Goal: Navigation & Orientation: Find specific page/section

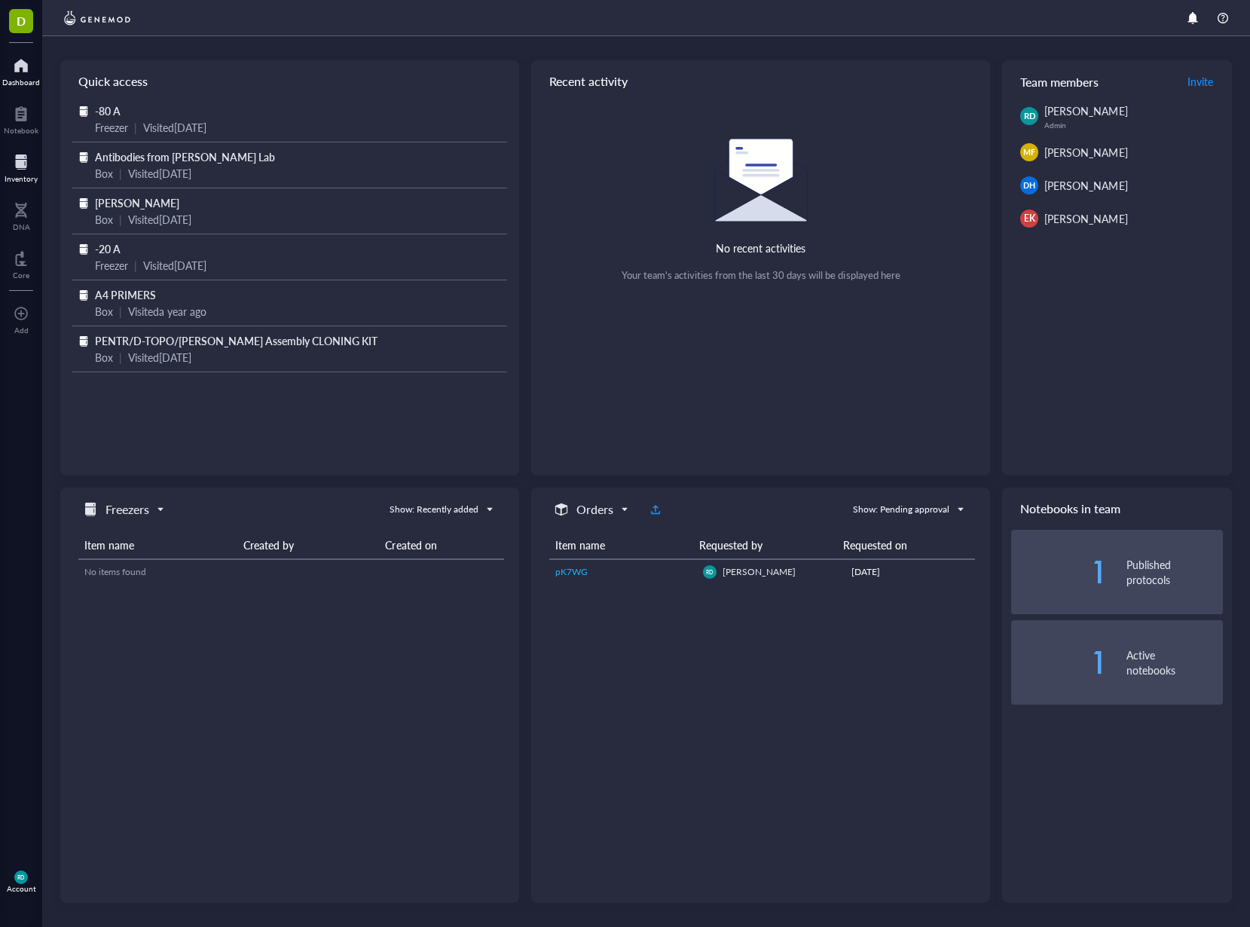
click at [26, 163] on div at bounding box center [21, 162] width 33 height 24
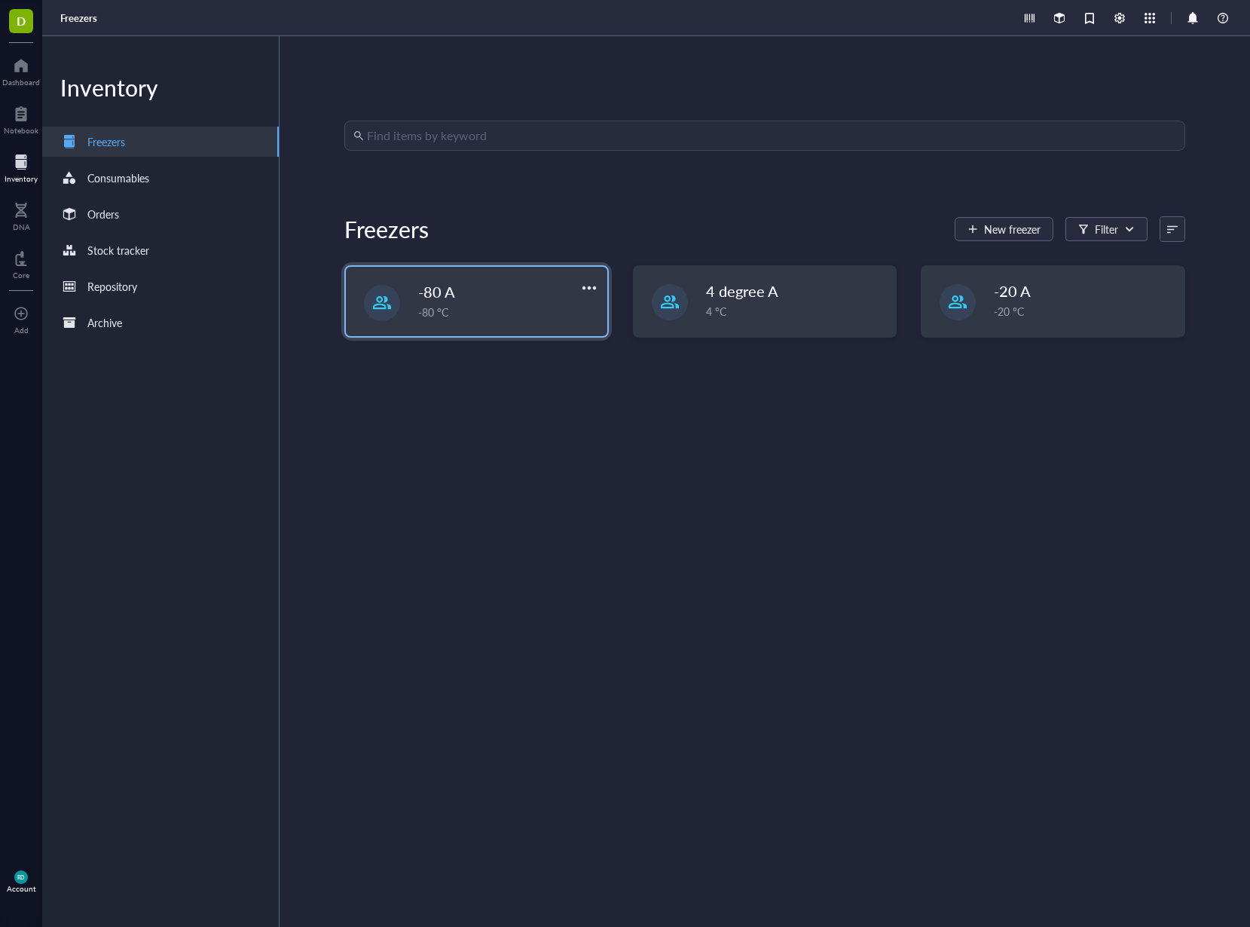
click at [442, 313] on div "-80 °C" at bounding box center [508, 312] width 180 height 17
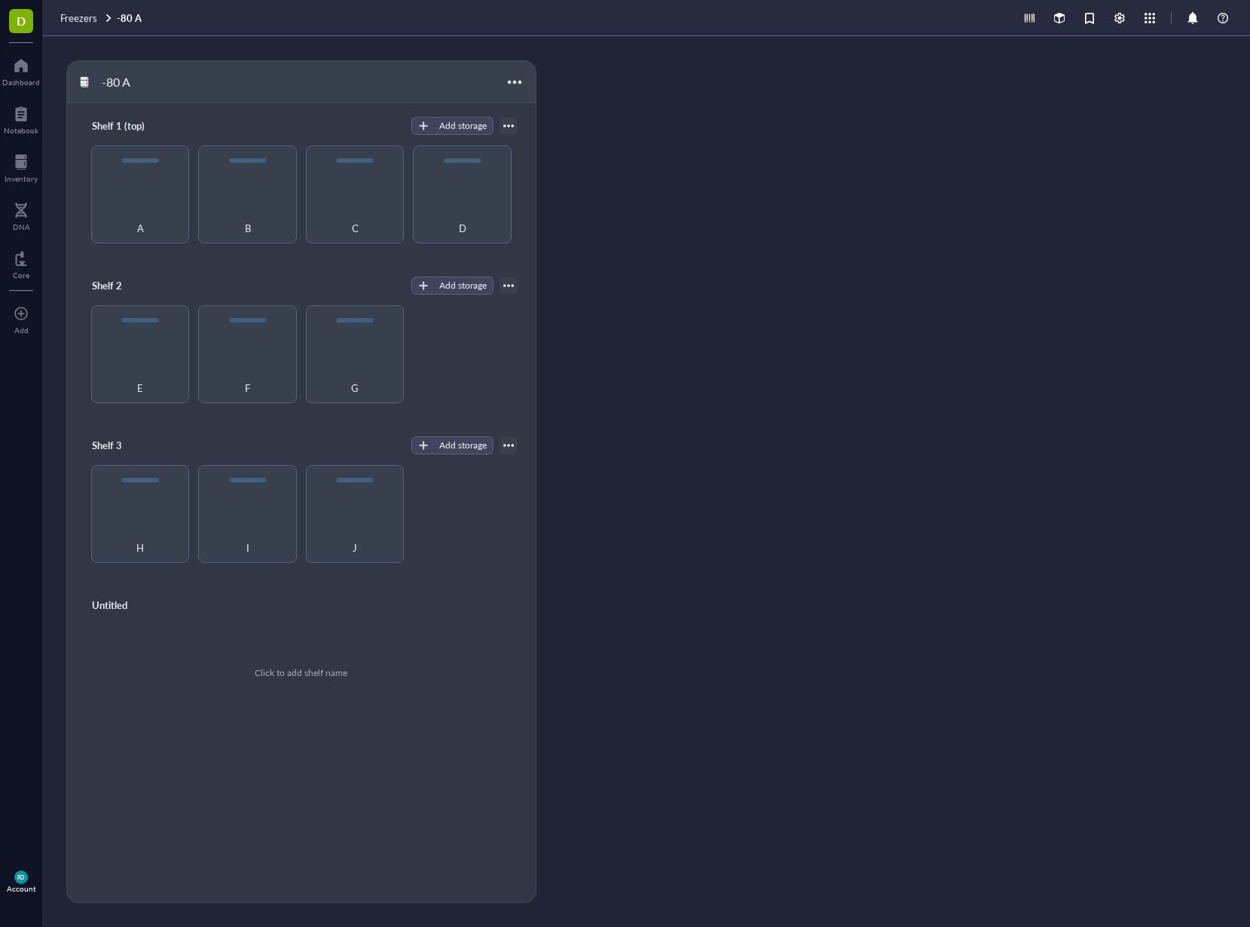
click at [290, 673] on div "Click to add shelf name" at bounding box center [301, 673] width 93 height 14
click at [375, 511] on div "J" at bounding box center [355, 514] width 98 height 98
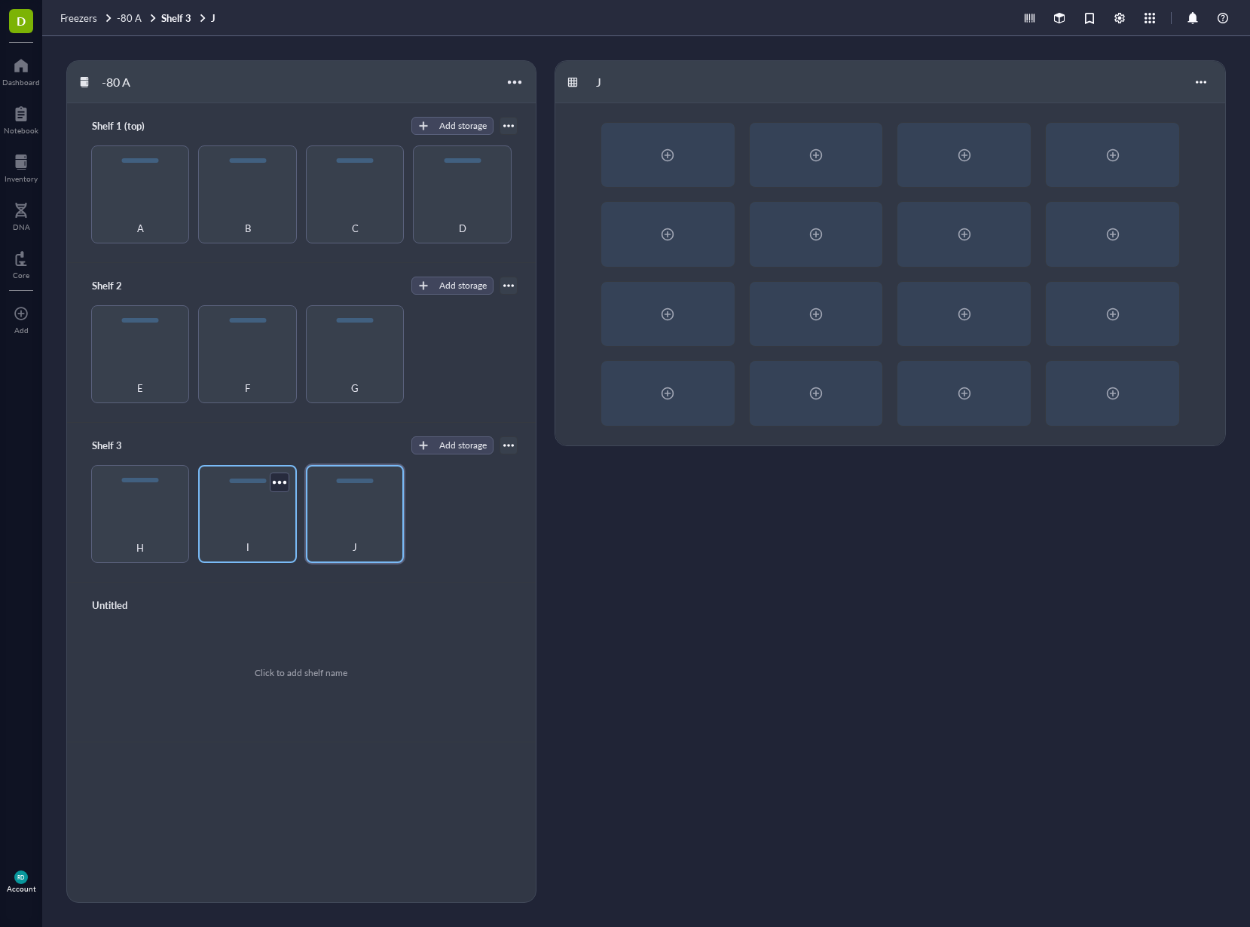
click at [243, 501] on div "I" at bounding box center [247, 514] width 98 height 98
click at [133, 505] on div "H" at bounding box center [140, 514] width 98 height 98
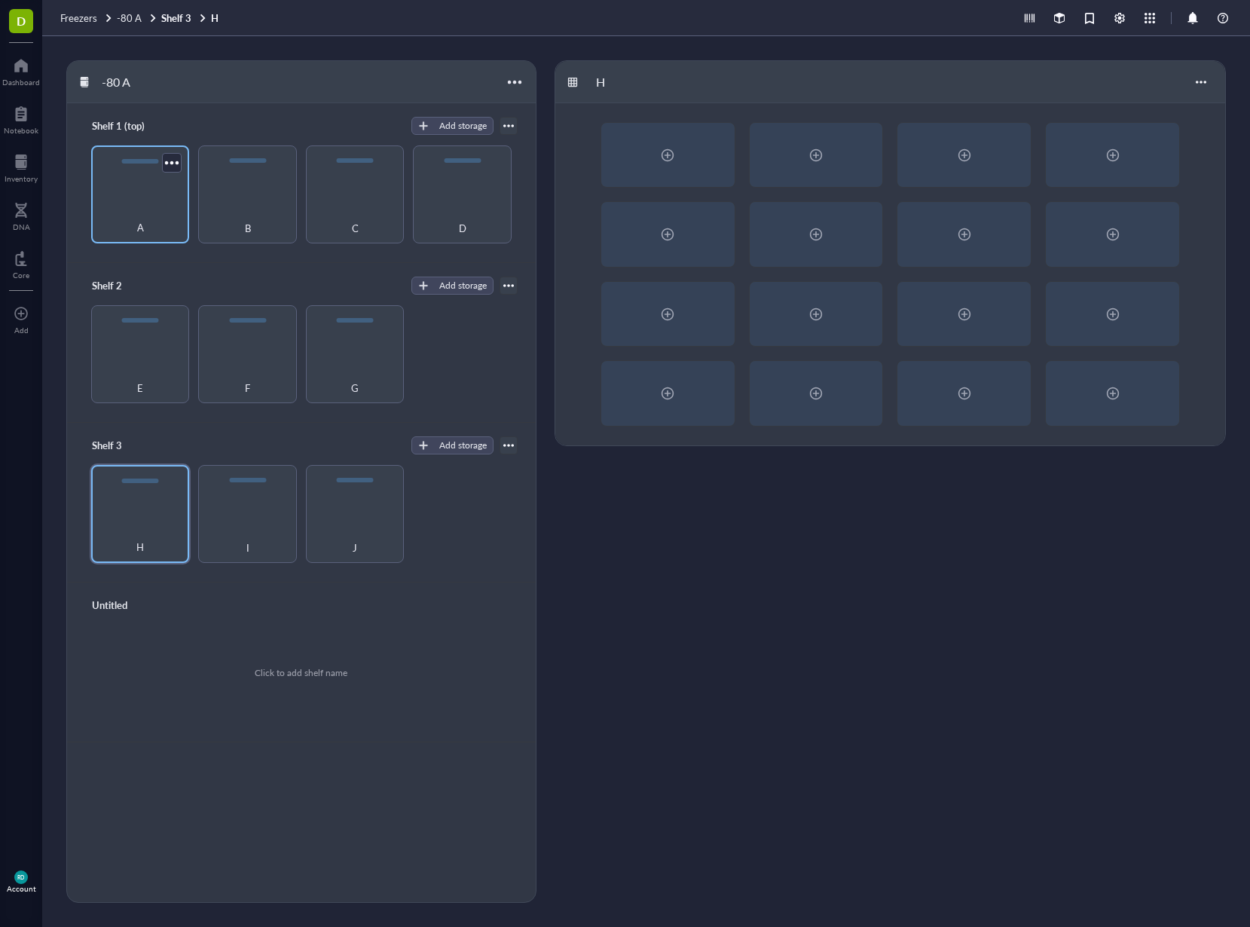
click at [168, 214] on div "A" at bounding box center [140, 219] width 83 height 33
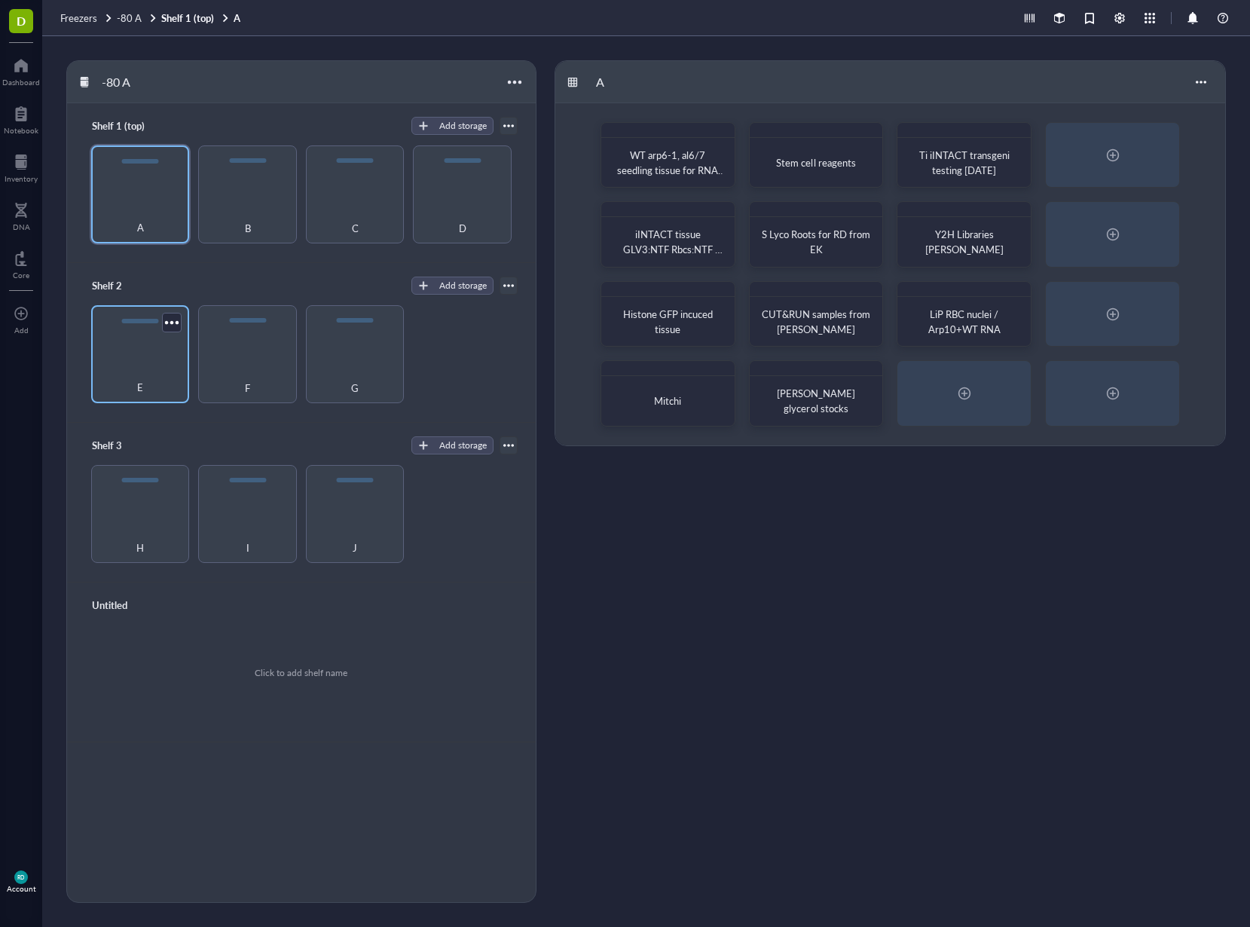
click at [119, 393] on div "E" at bounding box center [140, 379] width 83 height 33
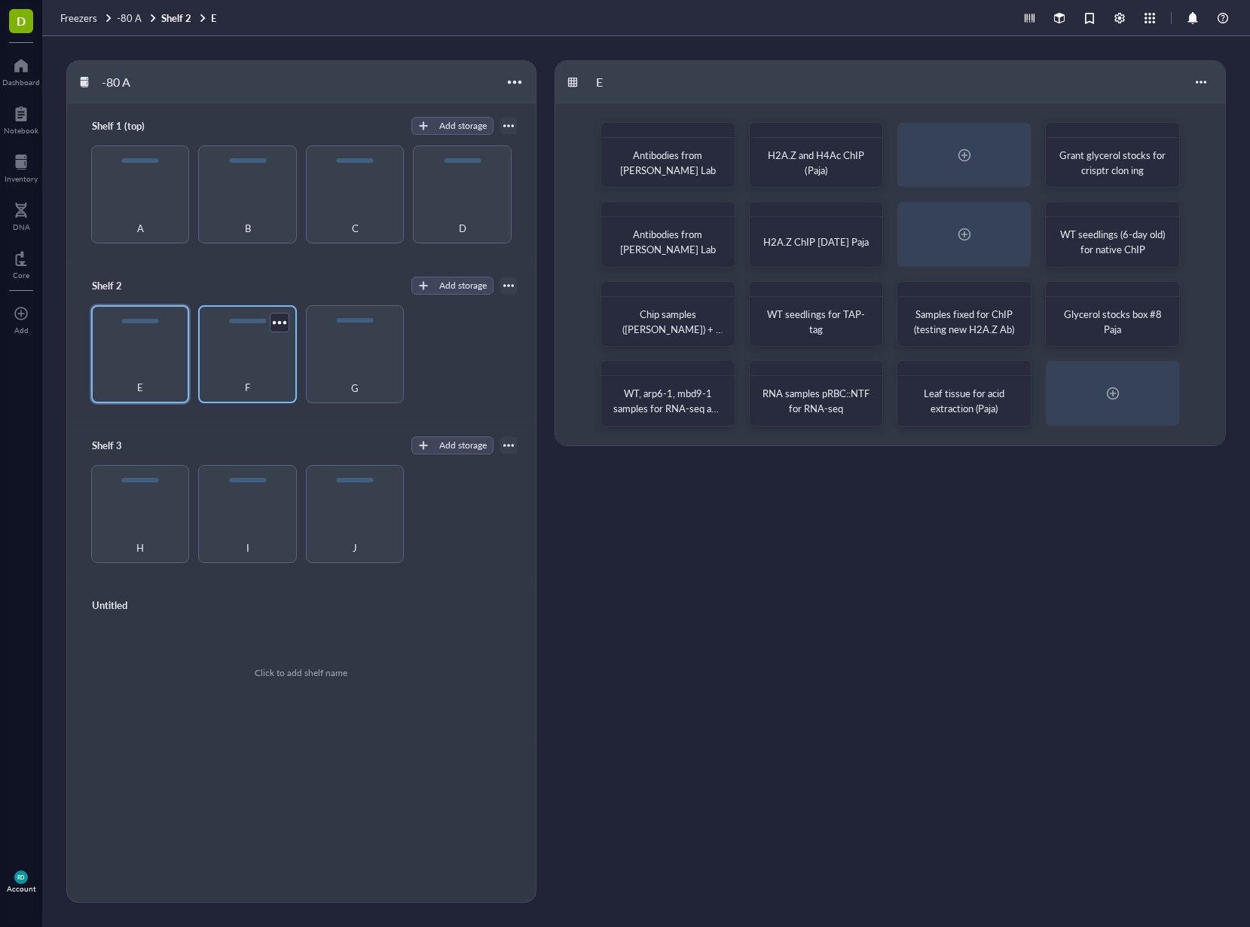
click at [245, 390] on span "F" at bounding box center [247, 387] width 5 height 17
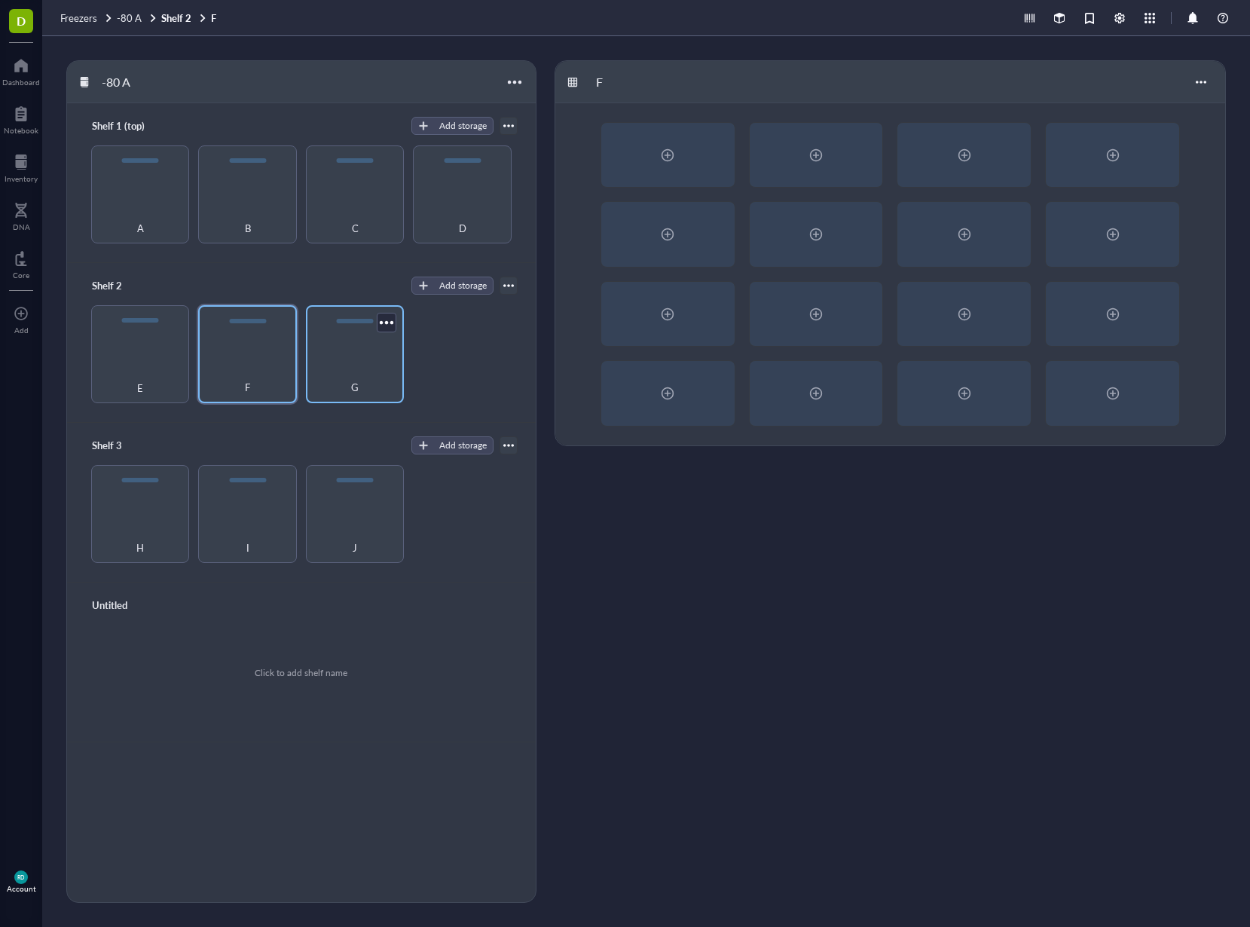
click at [390, 389] on div "G" at bounding box center [355, 379] width 83 height 33
click at [374, 513] on div "J" at bounding box center [355, 514] width 98 height 98
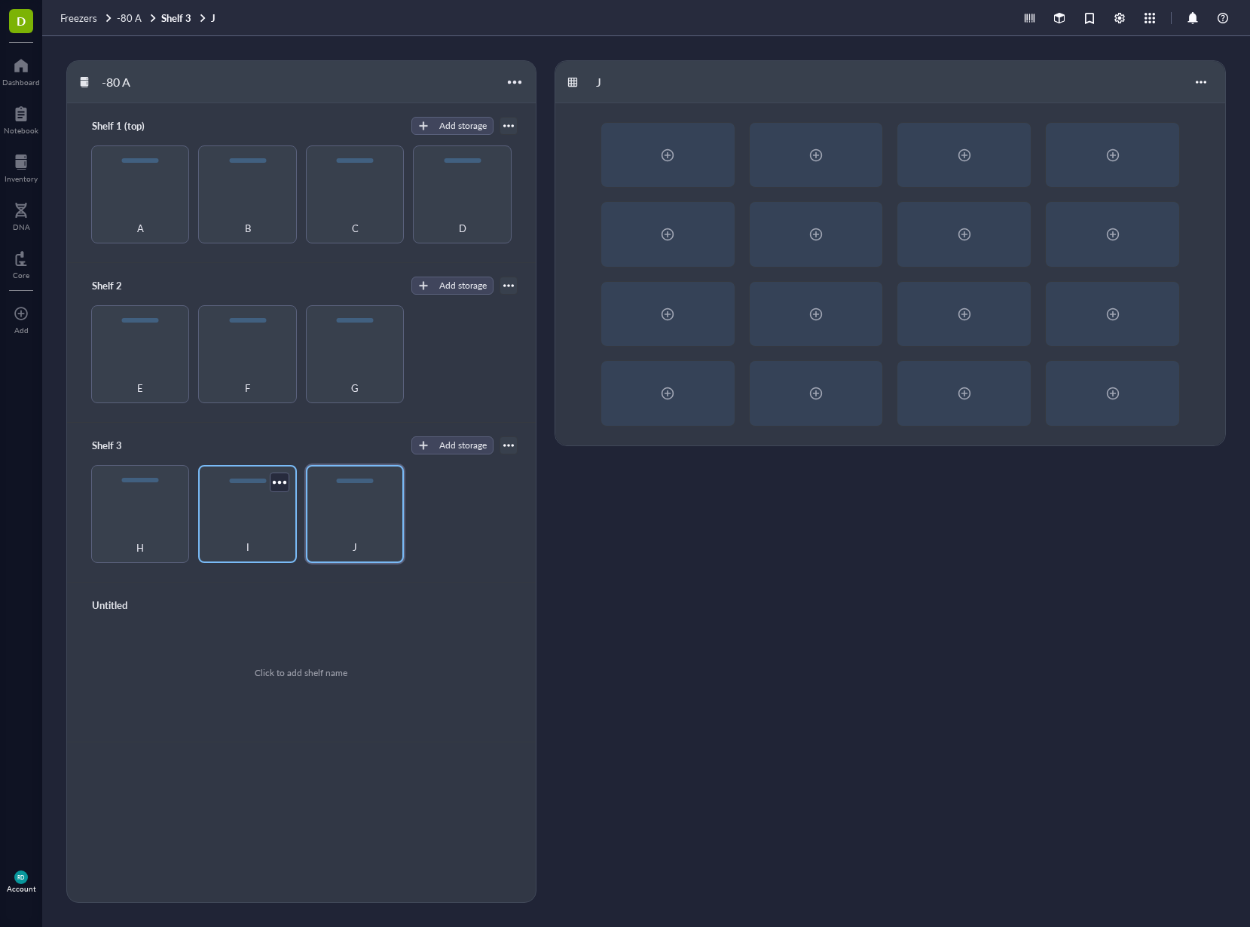
click at [271, 507] on div "I" at bounding box center [247, 514] width 98 height 98
click at [145, 500] on div "H" at bounding box center [140, 514] width 98 height 98
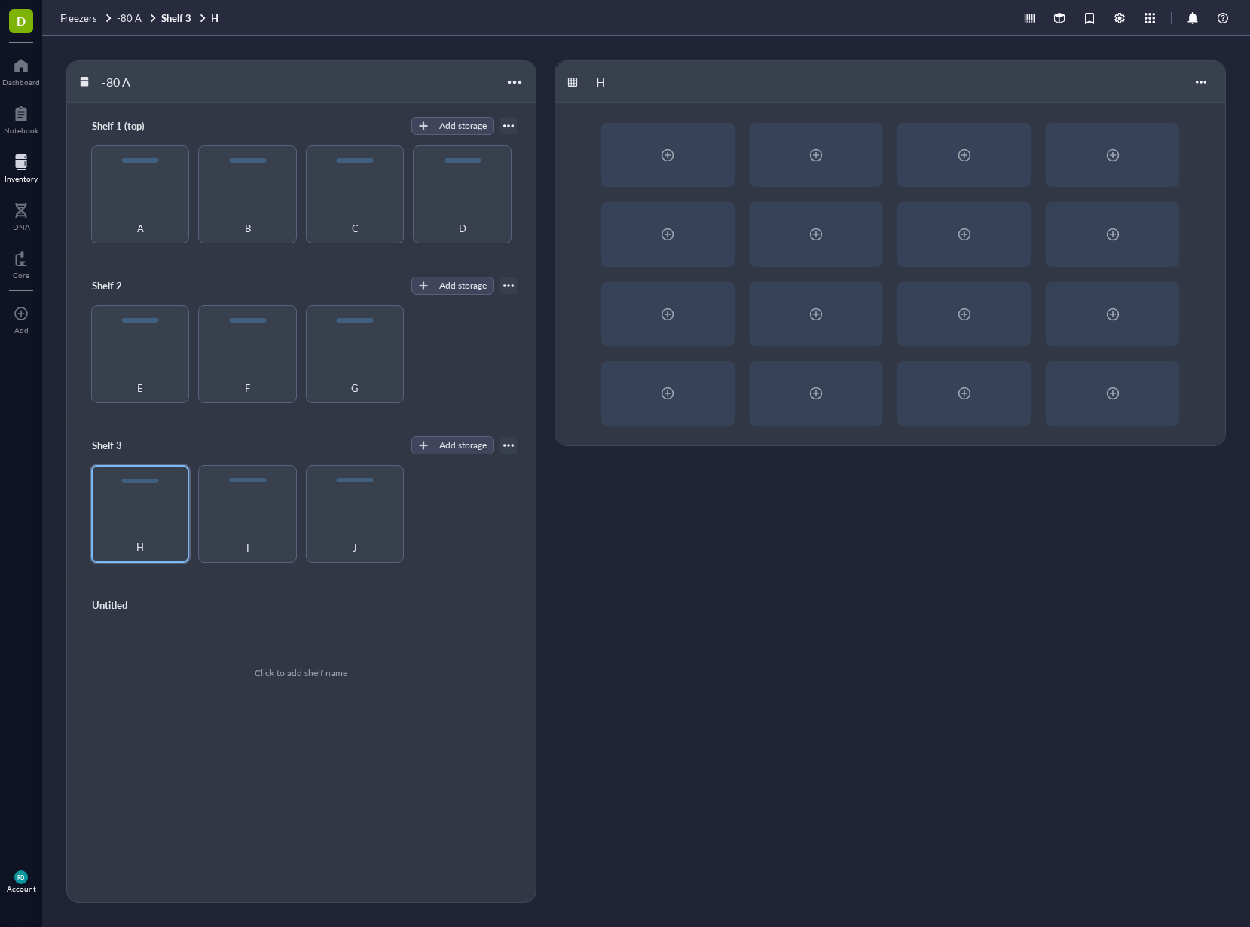
click at [26, 159] on div at bounding box center [21, 162] width 33 height 24
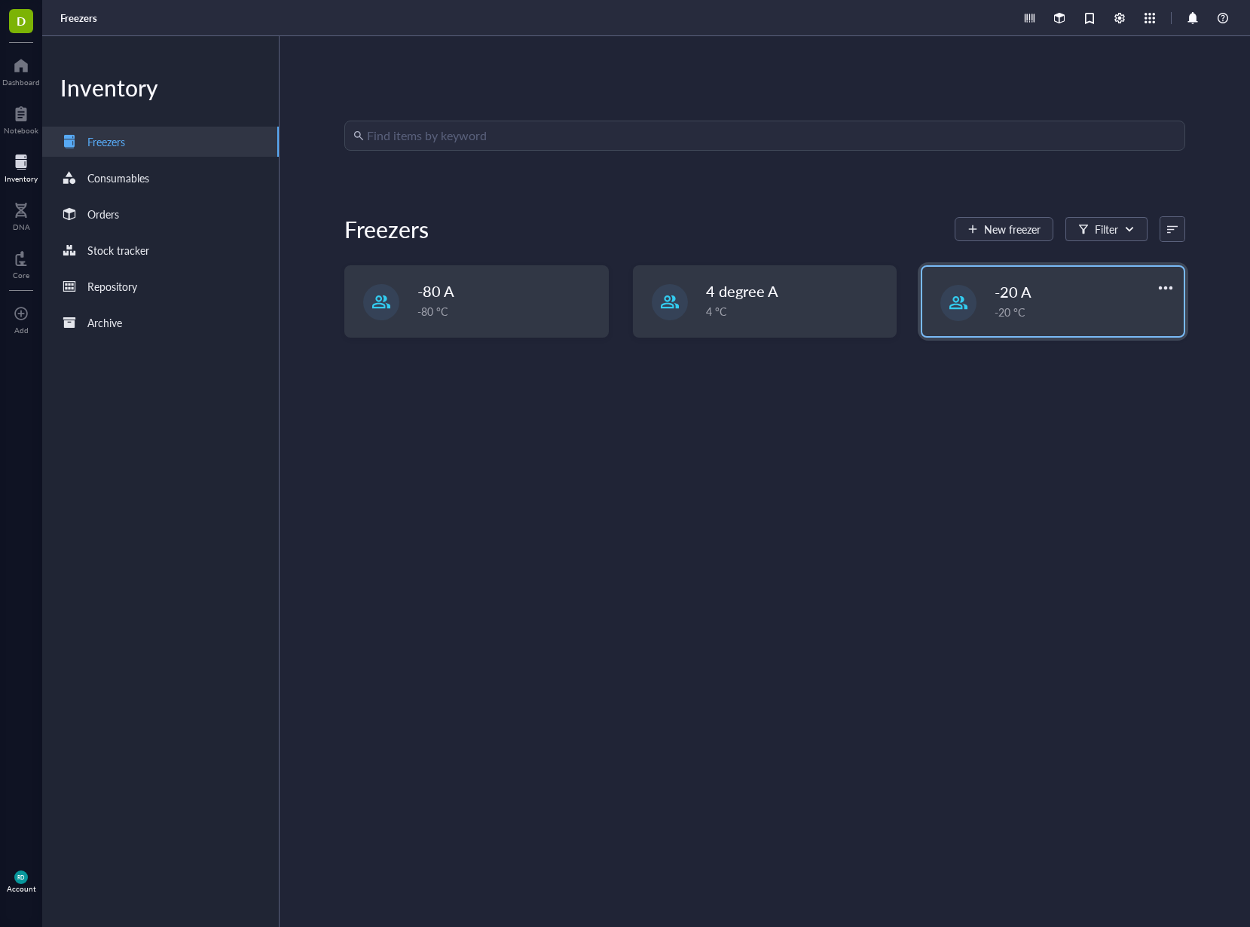
click at [1044, 337] on div "-20 A -20 °C" at bounding box center [1053, 301] width 265 height 72
click at [1011, 323] on div "-20 A -20 °C" at bounding box center [1054, 301] width 262 height 69
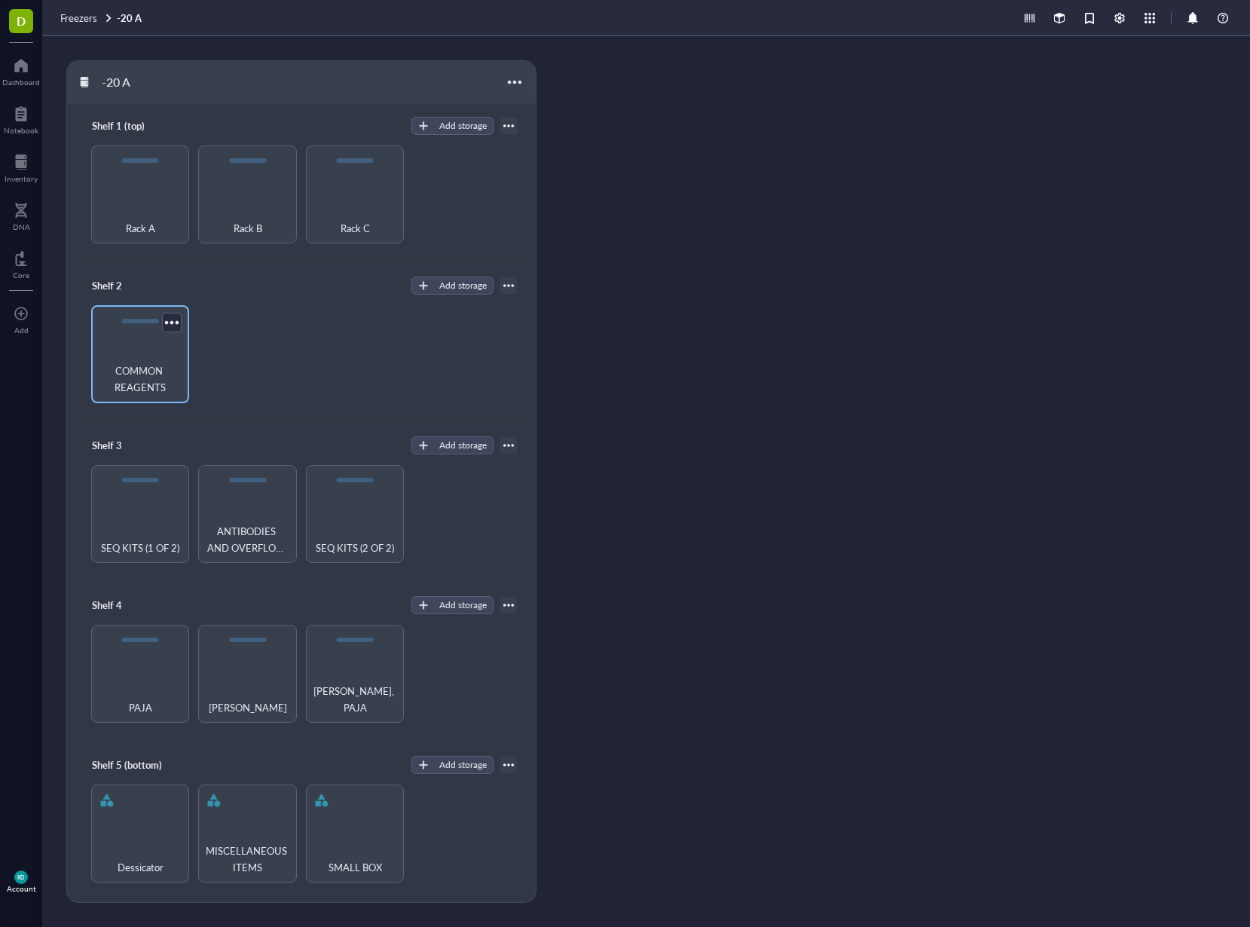
click at [138, 356] on div "COMMON REAGENTS" at bounding box center [140, 354] width 98 height 98
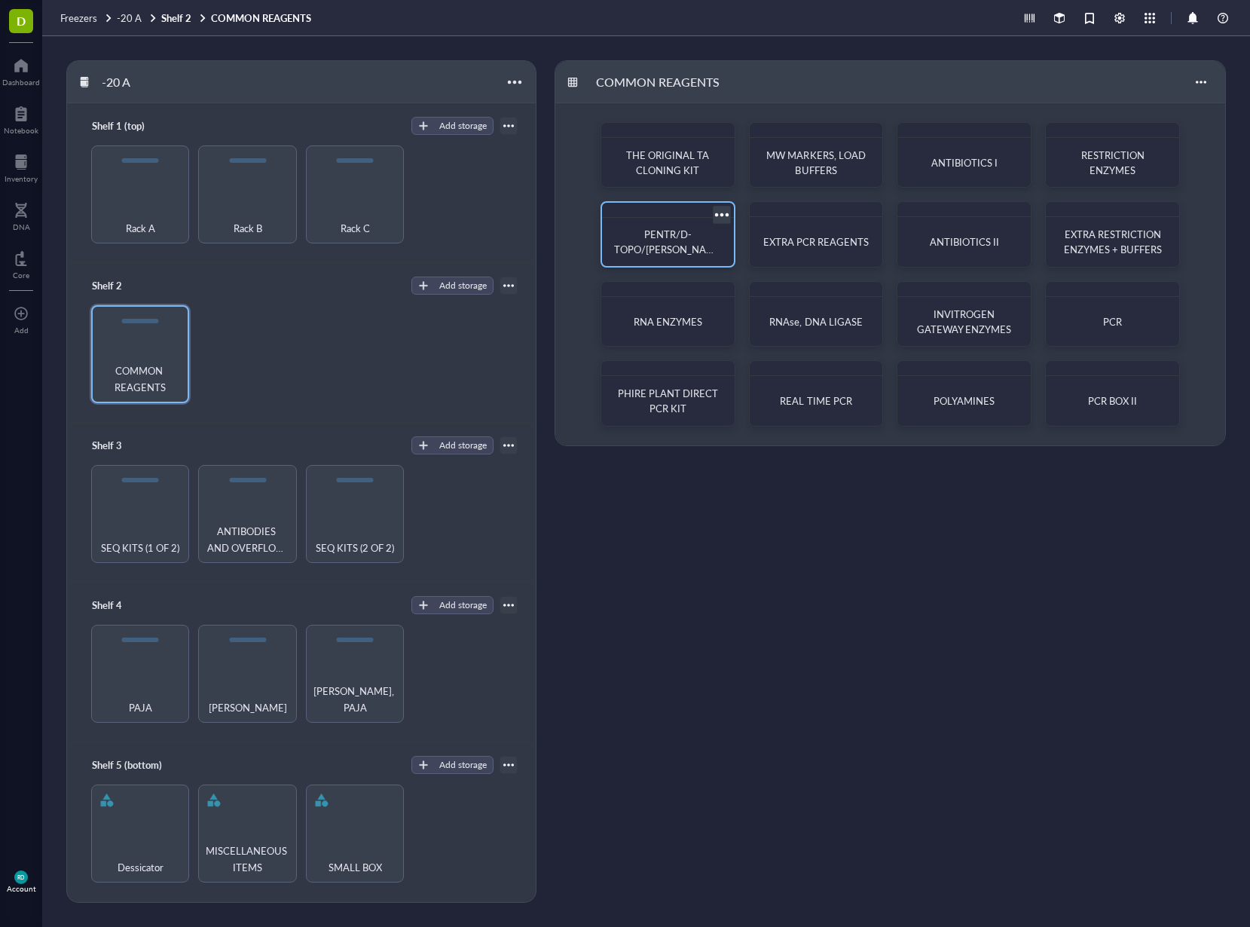
click at [663, 239] on span "PENTR/D-TOPO/[PERSON_NAME] Assembly CLONING KIT" at bounding box center [667, 257] width 107 height 60
